Goal: Find specific page/section: Find specific page/section

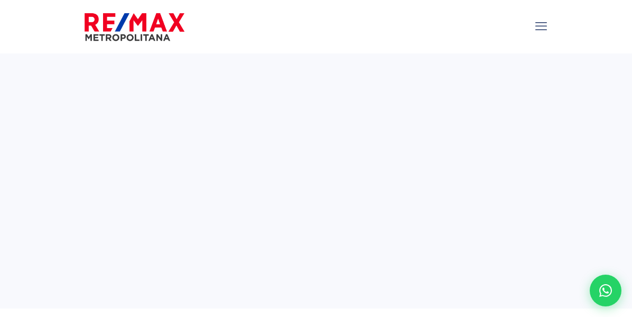
select select
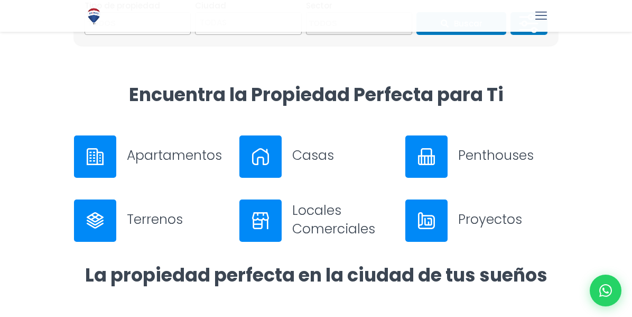
scroll to position [366, 0]
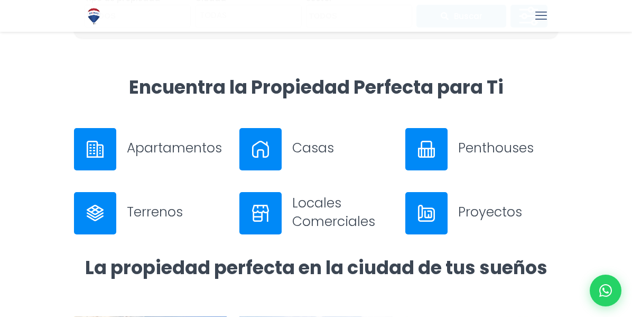
click at [266, 147] on img at bounding box center [260, 149] width 17 height 17
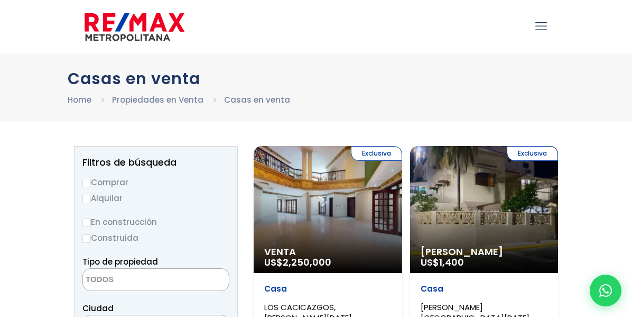
select select
click at [86, 180] on input "Comprar" at bounding box center [86, 183] width 8 height 8
radio input "true"
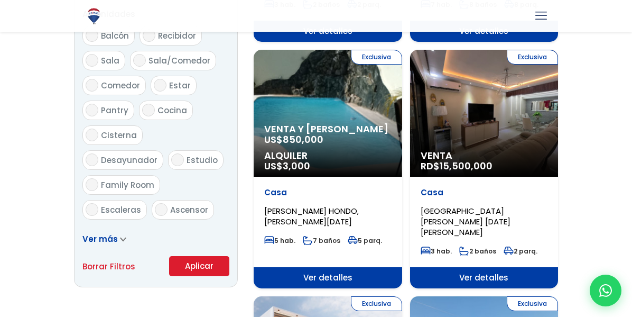
scroll to position [599, 0]
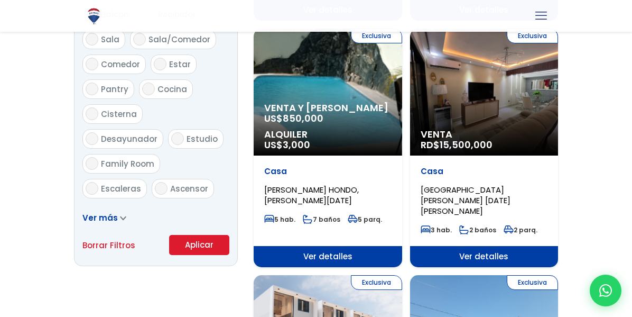
click at [209, 238] on button "Aplicar" at bounding box center [199, 245] width 60 height 20
click at [204, 242] on button "Aplicar" at bounding box center [199, 245] width 60 height 20
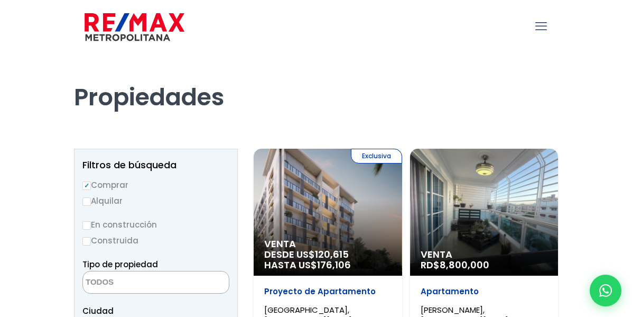
select select
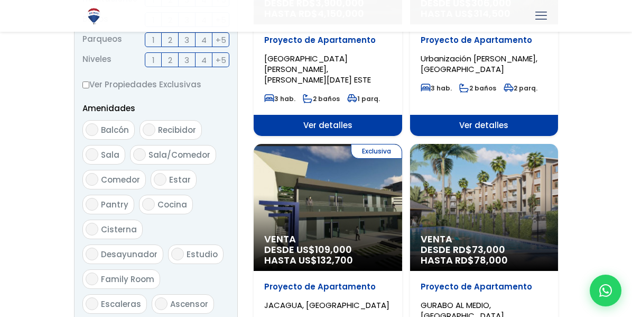
scroll to position [493, 0]
